Goal: Transaction & Acquisition: Purchase product/service

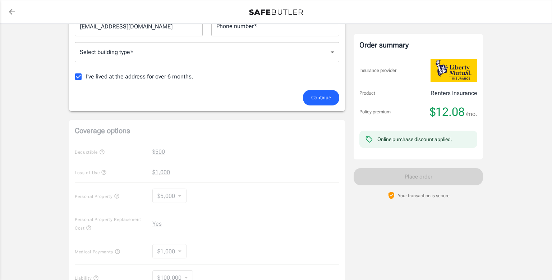
scroll to position [178, 0]
click at [333, 95] on button "Continue" at bounding box center [321, 96] width 36 height 15
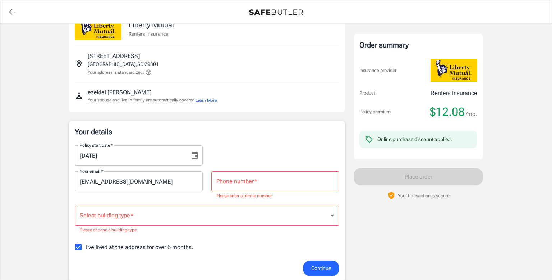
scroll to position [26, 0]
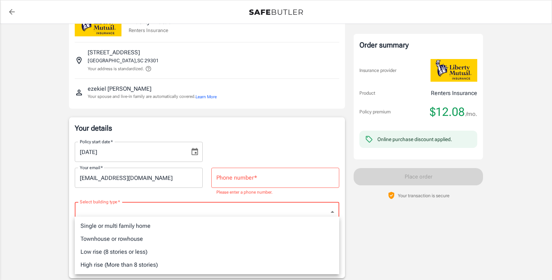
click at [122, 224] on li "Single or multi family home" at bounding box center [207, 225] width 265 height 13
type input "singlefamily"
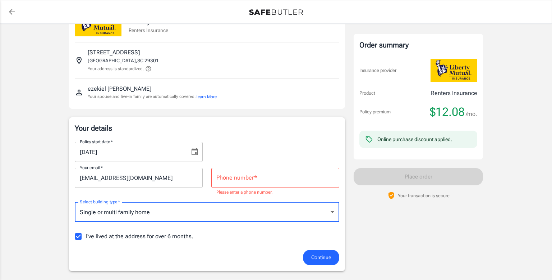
click at [261, 174] on input "Phone number   *" at bounding box center [275, 178] width 128 height 20
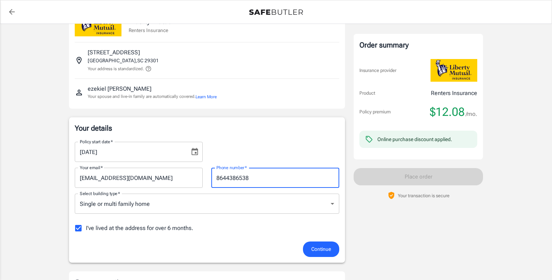
type input "8644386538"
click at [317, 247] on span "Continue" at bounding box center [321, 249] width 20 height 9
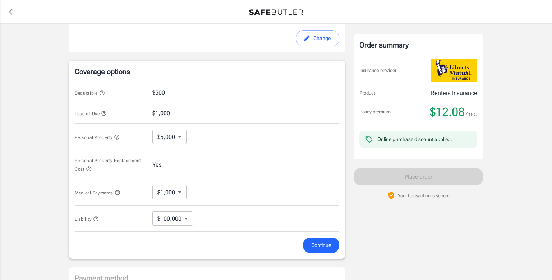
scroll to position [262, 0]
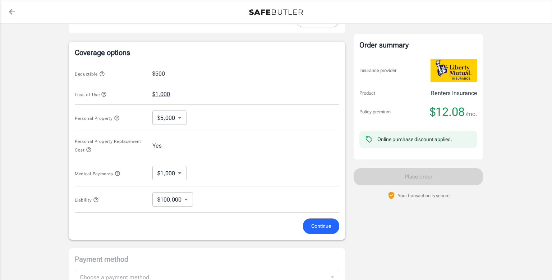
click at [318, 227] on span "Continue" at bounding box center [321, 226] width 20 height 9
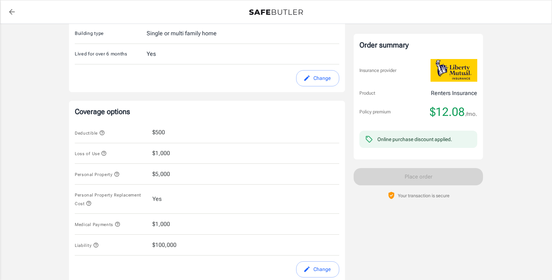
scroll to position [204, 0]
click at [114, 192] on span "Personal Property Replacement Cost" at bounding box center [108, 198] width 67 height 14
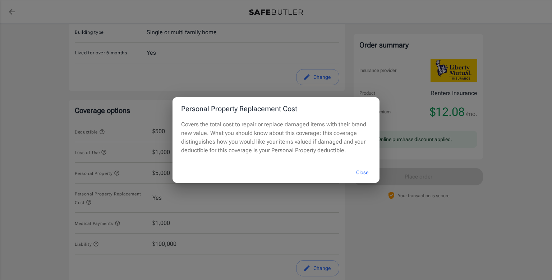
click at [361, 168] on button "Close" at bounding box center [362, 172] width 29 height 15
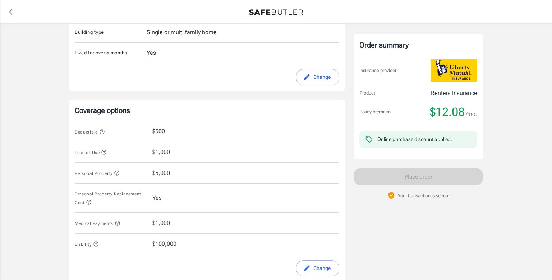
click at [259, 153] on div "Loss of Use $1,000" at bounding box center [207, 152] width 265 height 21
click at [173, 153] on div "Loss of Use $1,000" at bounding box center [207, 152] width 265 height 21
click at [97, 148] on span "Loss of Use" at bounding box center [111, 152] width 72 height 9
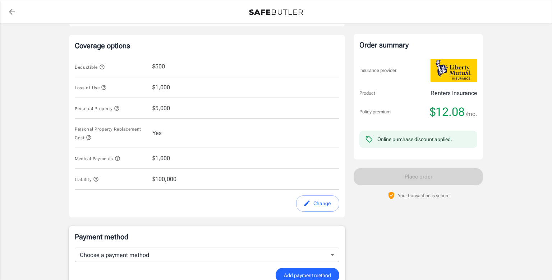
scroll to position [272, 0]
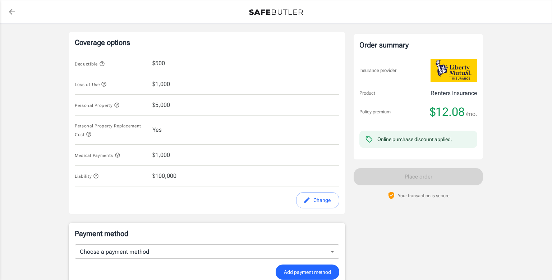
click at [325, 198] on button "Change" at bounding box center [317, 200] width 43 height 16
click at [325, 186] on div "Liability $100,000" at bounding box center [207, 175] width 265 height 21
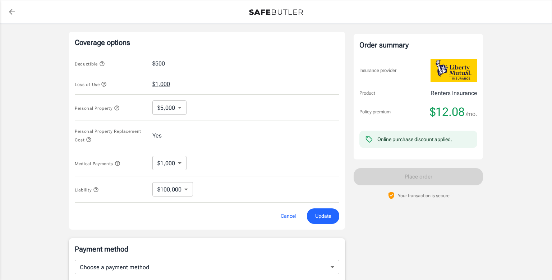
click at [325, 212] on span "Update" at bounding box center [323, 215] width 16 height 9
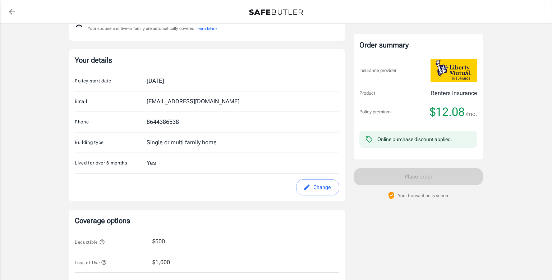
scroll to position [95, 0]
click at [310, 182] on icon "edit" at bounding box center [306, 185] width 7 height 7
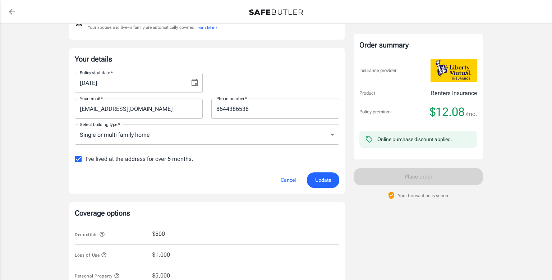
click at [310, 182] on button "Update" at bounding box center [323, 179] width 32 height 15
